Goal: Task Accomplishment & Management: Manage account settings

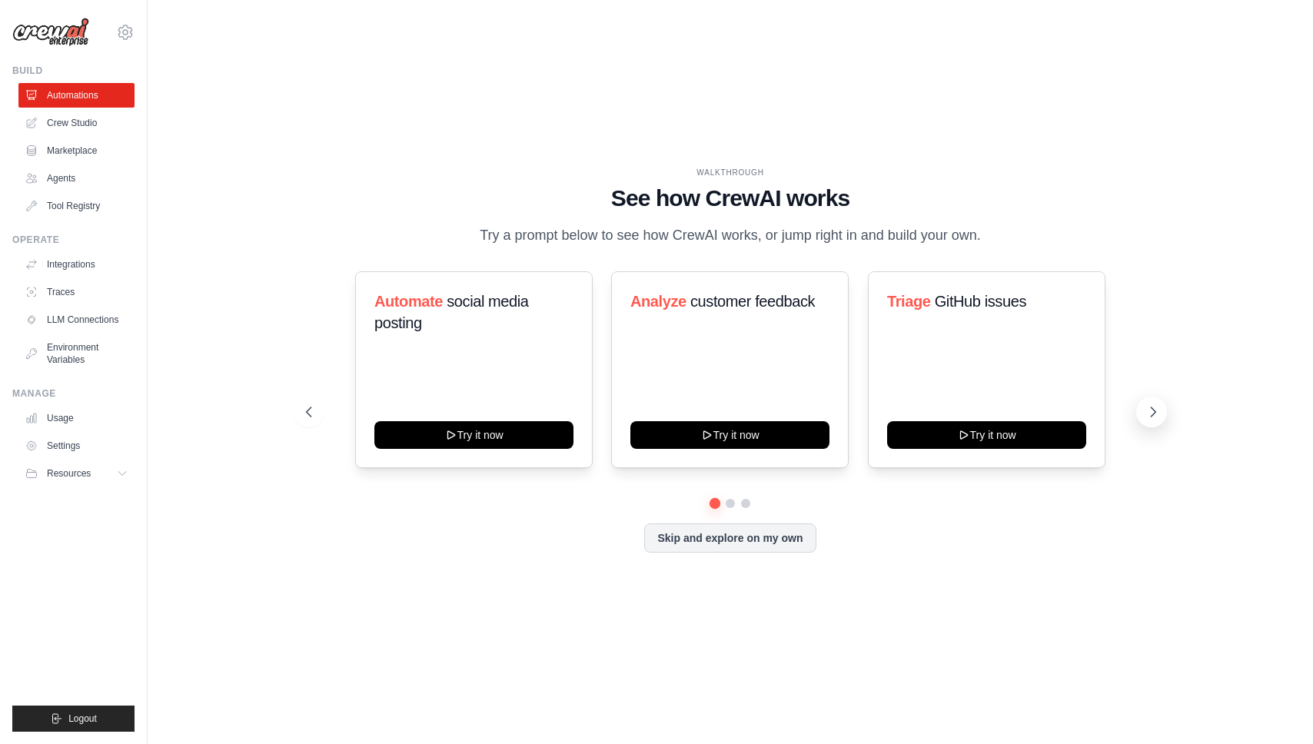
click at [1155, 414] on icon at bounding box center [1152, 411] width 15 height 15
click at [743, 534] on button "Skip and explore on my own" at bounding box center [729, 536] width 171 height 29
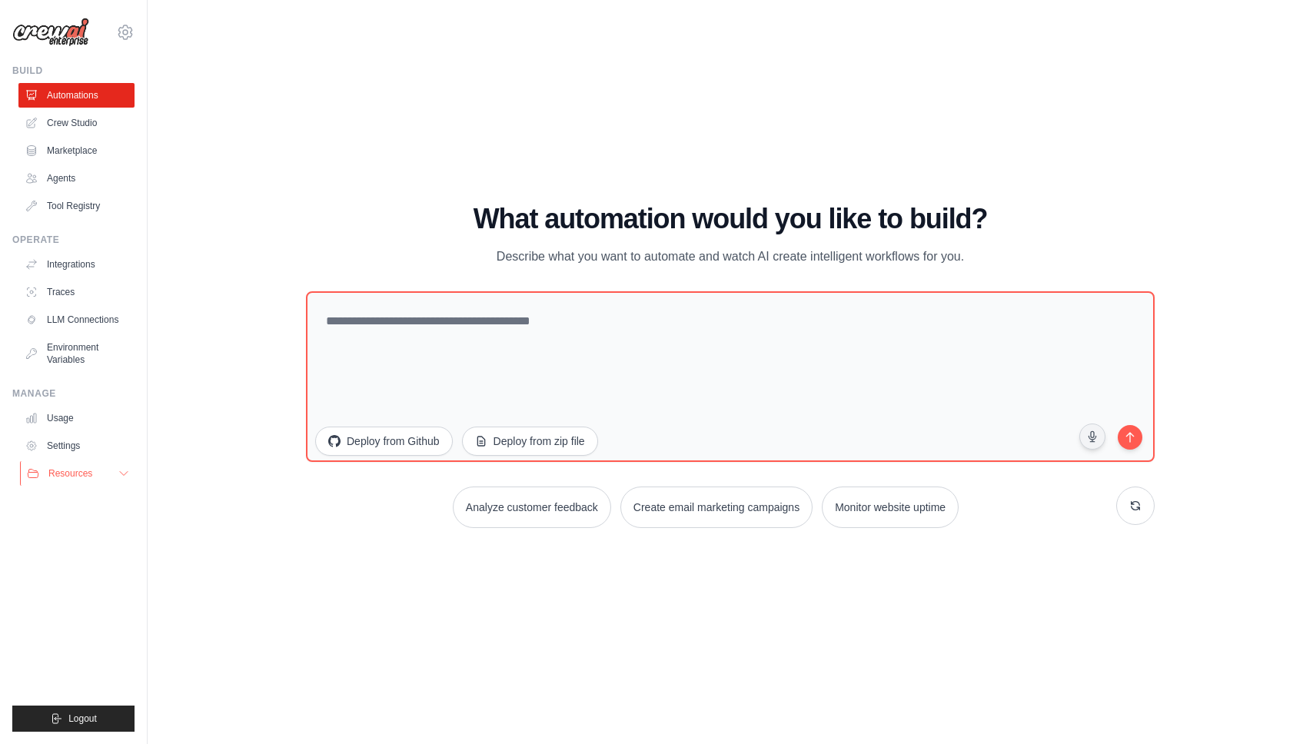
click at [81, 466] on button "Resources" at bounding box center [78, 473] width 116 height 25
click at [64, 447] on link "Settings" at bounding box center [78, 446] width 116 height 25
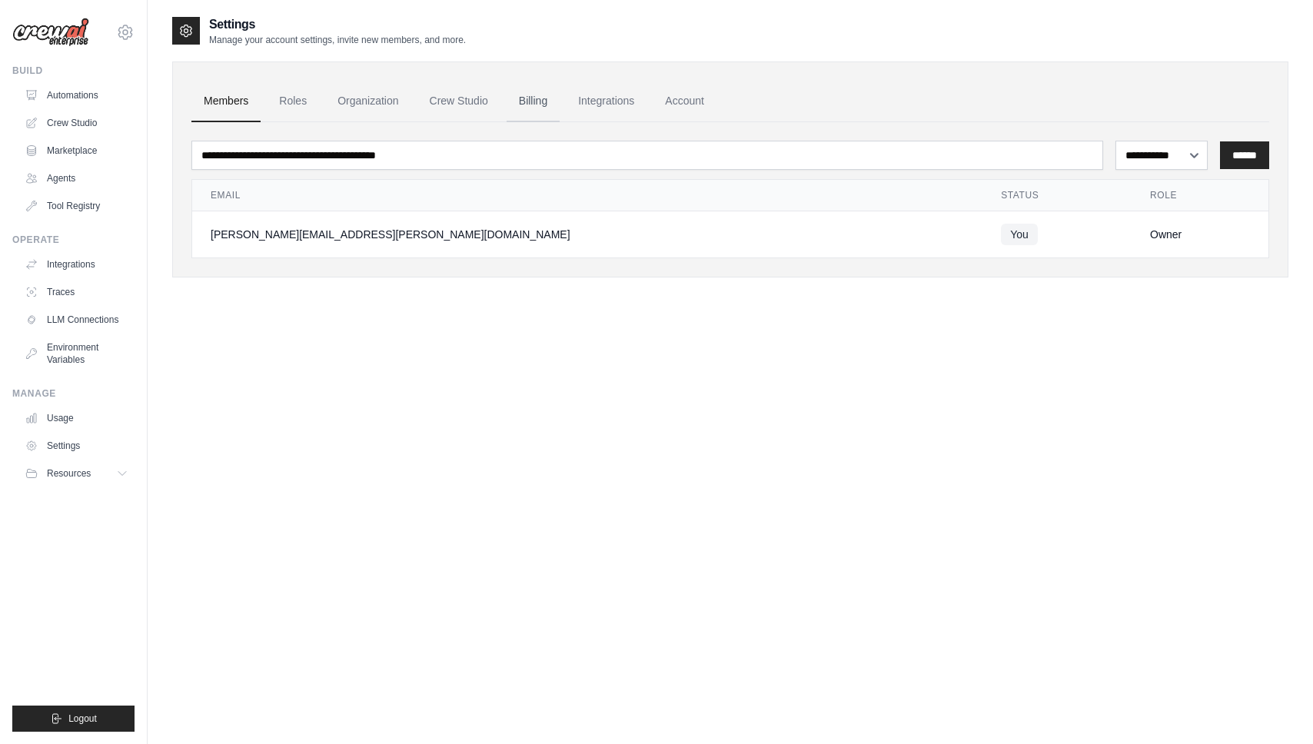
click at [552, 101] on link "Billing" at bounding box center [533, 102] width 53 height 42
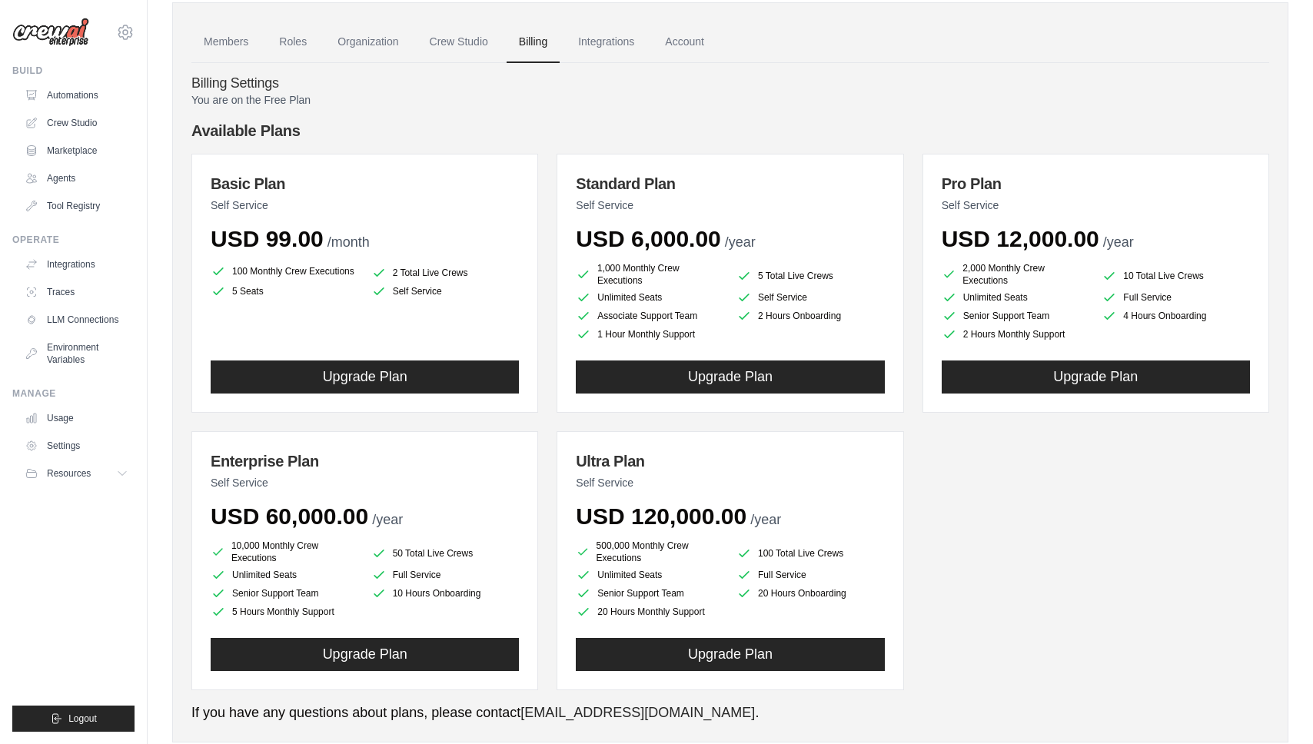
scroll to position [45, 0]
